Goal: Transaction & Acquisition: Purchase product/service

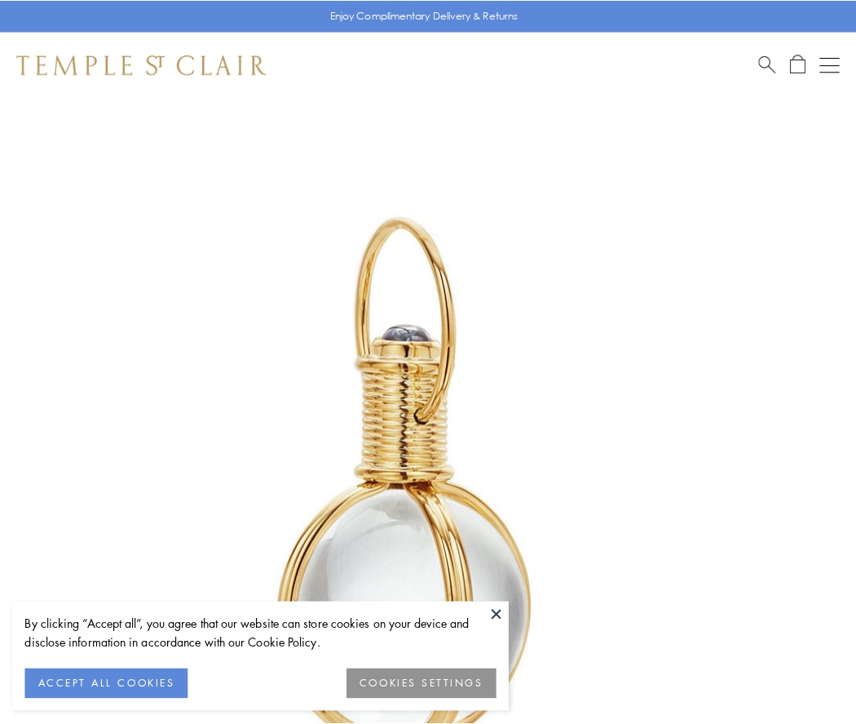
scroll to position [426, 0]
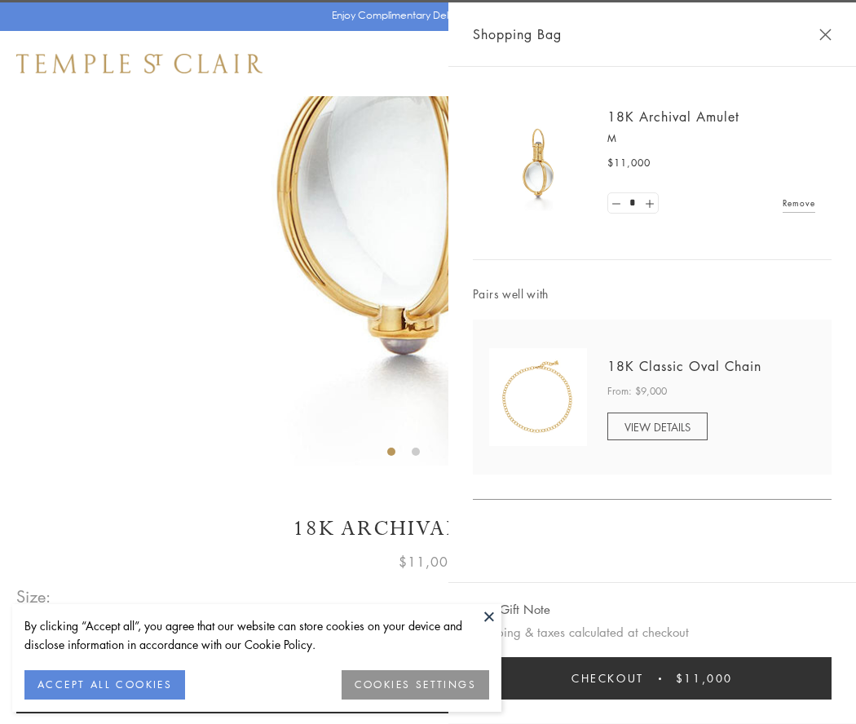
click at [652, 678] on button "Checkout $11,000" at bounding box center [652, 678] width 359 height 42
